Goal: Information Seeking & Learning: Check status

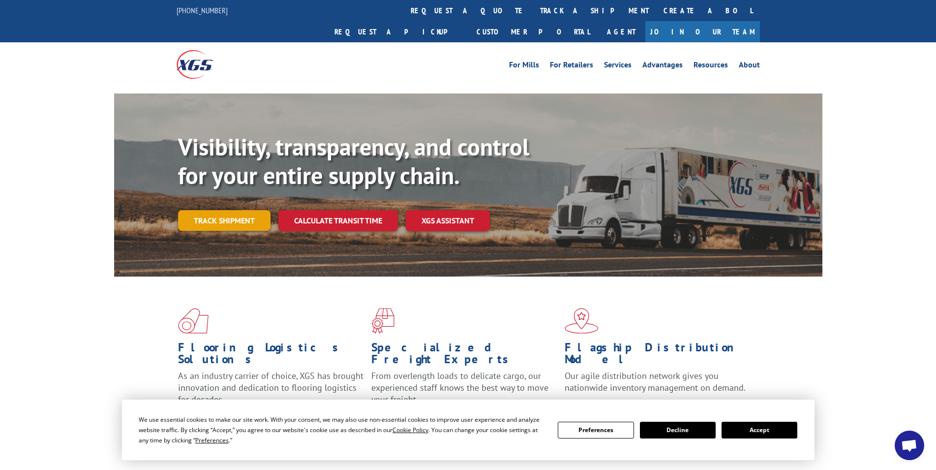
click at [257, 210] on link "Track shipment" at bounding box center [224, 220] width 93 height 21
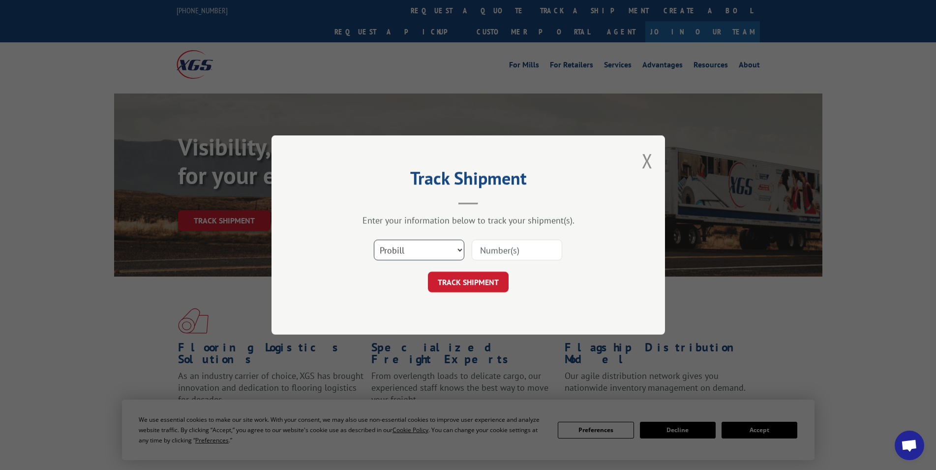
click at [374, 240] on select "Select category... Probill BOL PO" at bounding box center [419, 250] width 91 height 21
select select "po"
click option "PO" at bounding box center [0, 0] width 0 height 0
click at [488, 251] on input at bounding box center [517, 250] width 91 height 21
type input "PO015784"
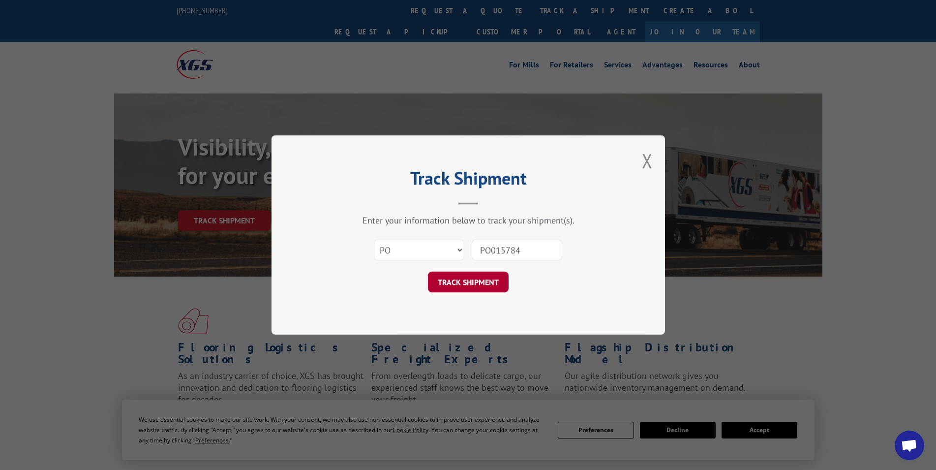
click at [482, 285] on button "TRACK SHIPMENT" at bounding box center [468, 282] width 81 height 21
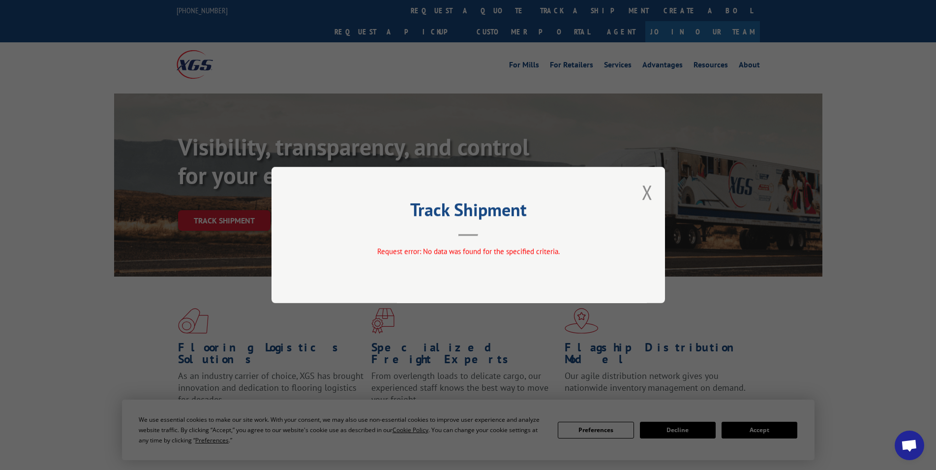
click at [636, 188] on div "Track Shipment Request error: No data was found for the specified criteria." at bounding box center [469, 235] width 394 height 136
click at [642, 189] on div "Track Shipment Request error: No data was found for the specified criteria." at bounding box center [469, 235] width 394 height 136
click at [647, 189] on button "Close modal" at bounding box center [647, 192] width 11 height 26
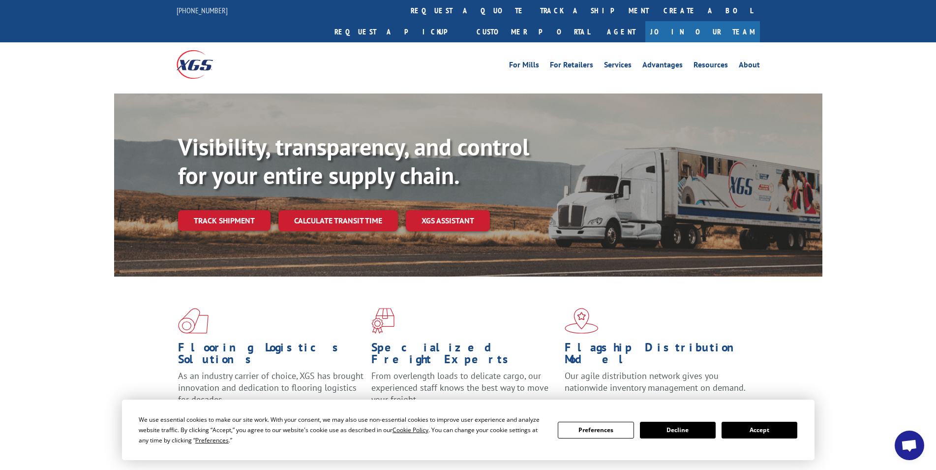
click at [245, 210] on link "Track shipment" at bounding box center [224, 220] width 93 height 21
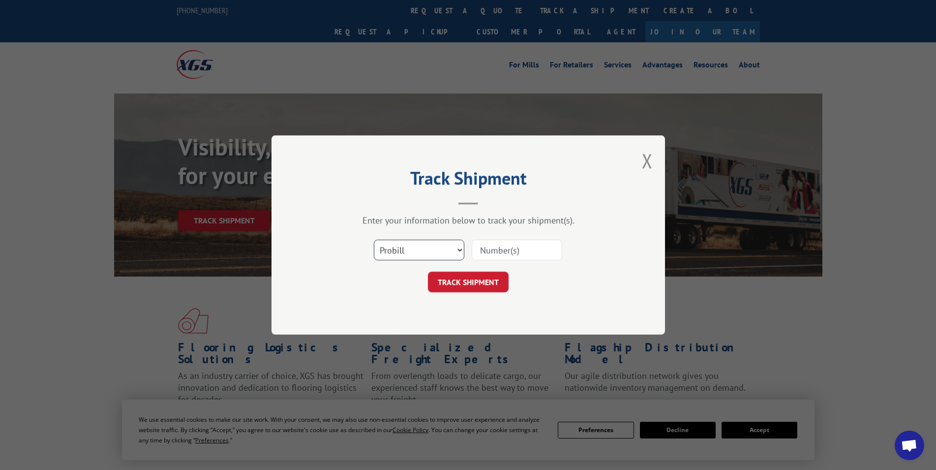
click at [374, 240] on select "Select category... Probill BOL PO" at bounding box center [419, 250] width 91 height 21
select select "po"
click option "PO" at bounding box center [0, 0] width 0 height 0
click at [512, 252] on input at bounding box center [517, 250] width 91 height 21
type input "PO015874"
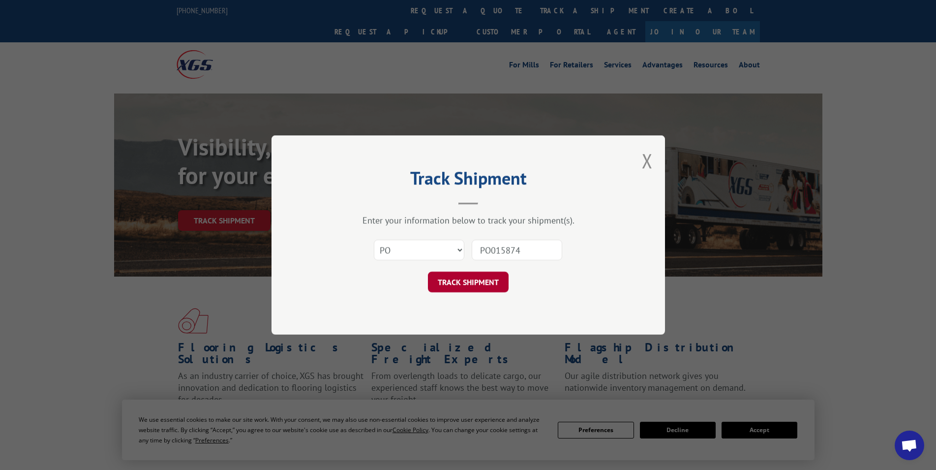
click at [491, 283] on button "TRACK SHIPMENT" at bounding box center [468, 282] width 81 height 21
